Goal: Find specific page/section: Find specific page/section

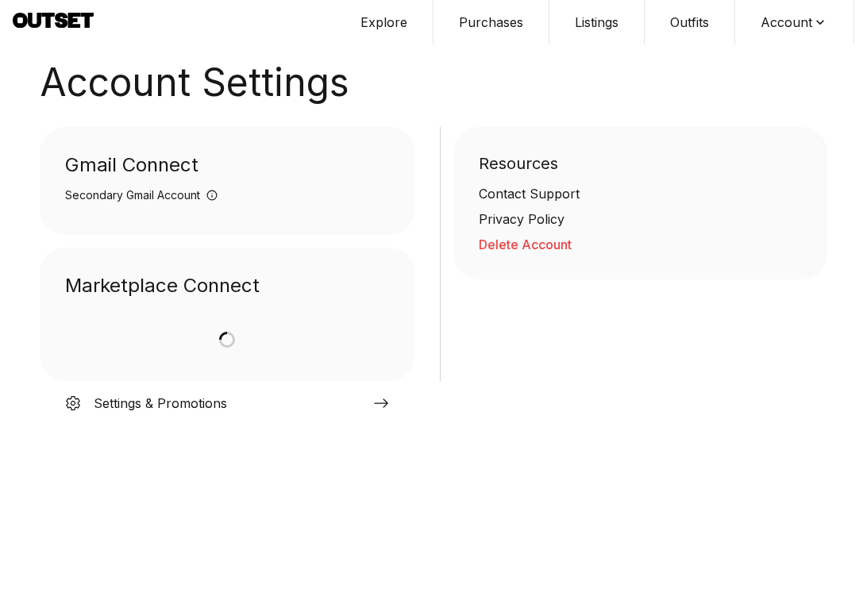
click at [498, 25] on button "Purchases" at bounding box center [492, 22] width 116 height 44
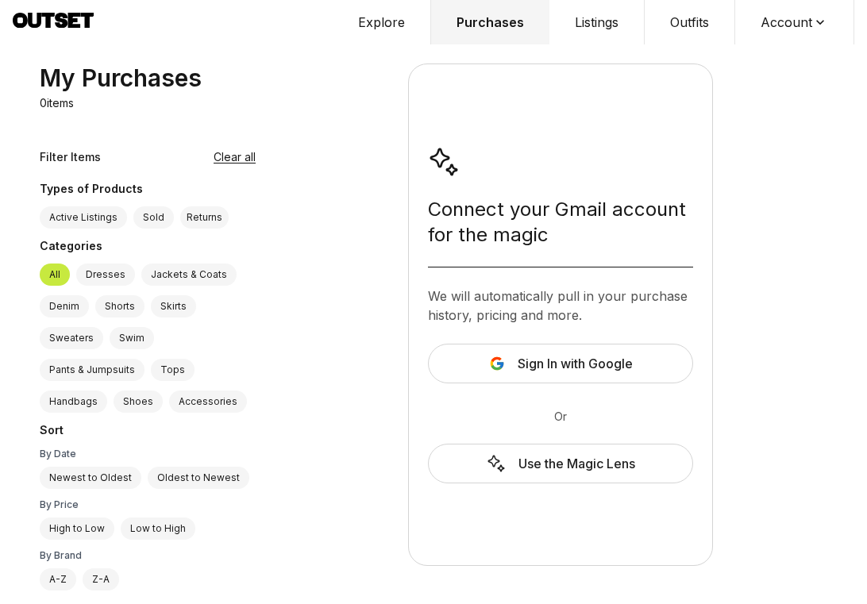
click at [360, 33] on button "Explore" at bounding box center [382, 22] width 98 height 44
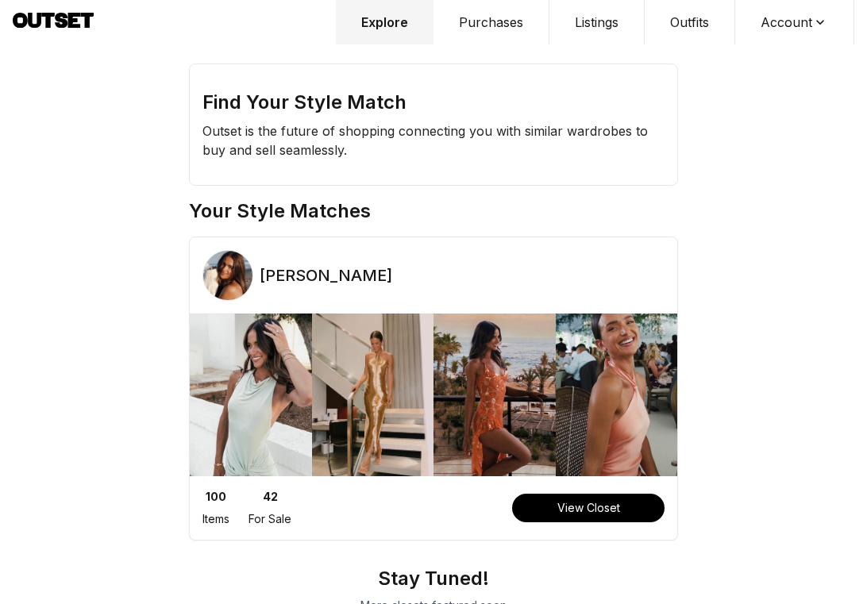
scroll to position [40, 0]
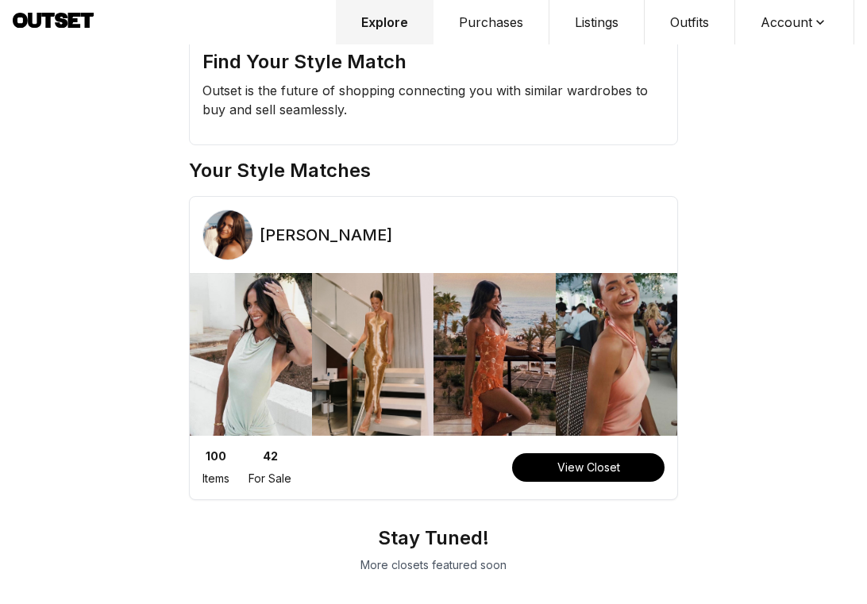
click at [553, 449] on div "100 Items 42 For Sale View Closet" at bounding box center [434, 468] width 488 height 38
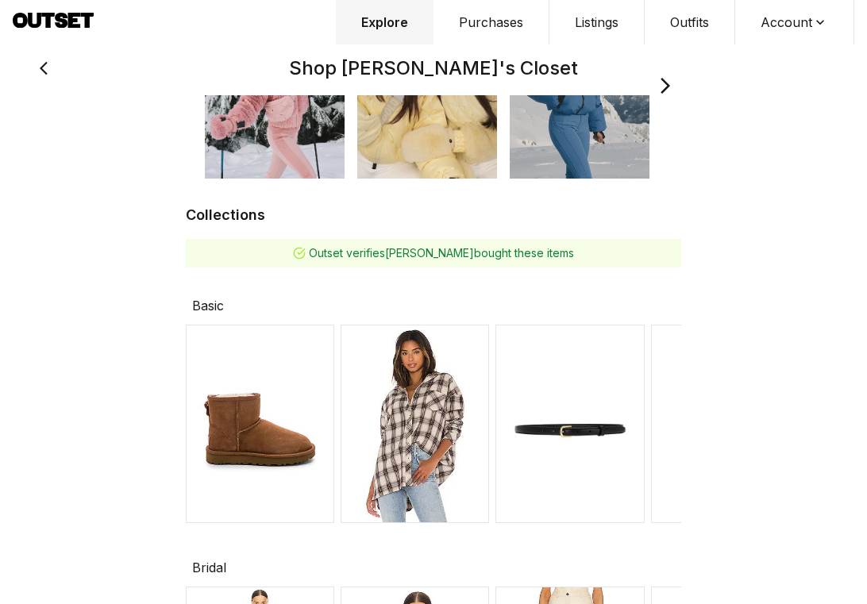
scroll to position [499, 0]
